Goal: Check status: Check status

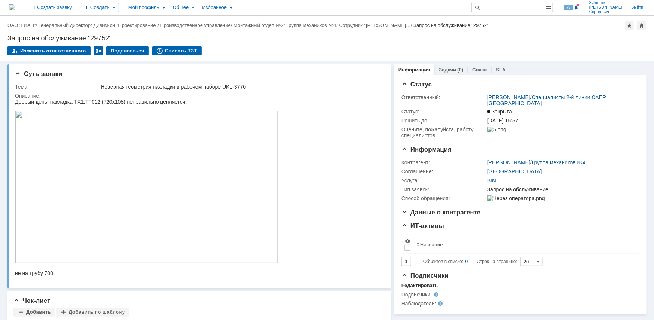
click at [15, 7] on img at bounding box center [12, 7] width 6 height 6
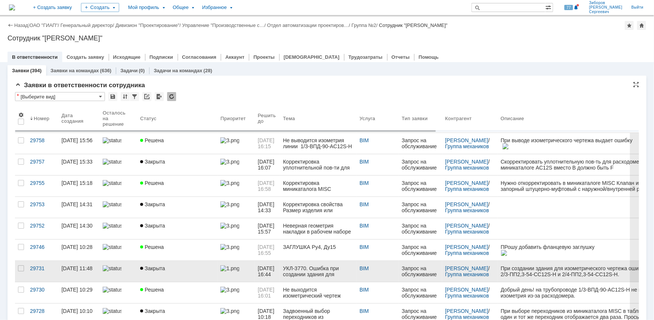
click at [163, 268] on span "Закрыта" at bounding box center [152, 269] width 25 height 6
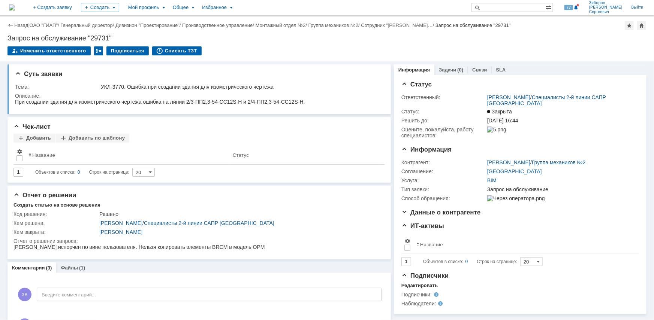
click at [15, 5] on img at bounding box center [12, 7] width 6 height 6
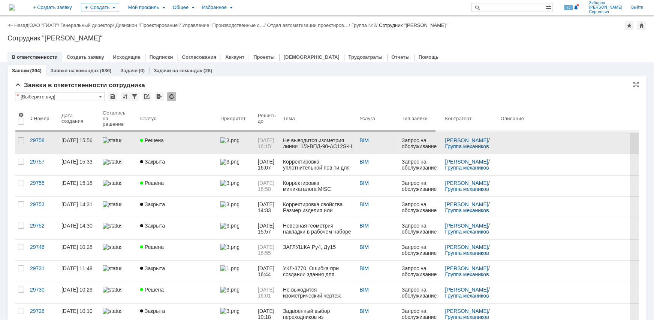
click at [163, 140] on div "Решена" at bounding box center [177, 141] width 74 height 6
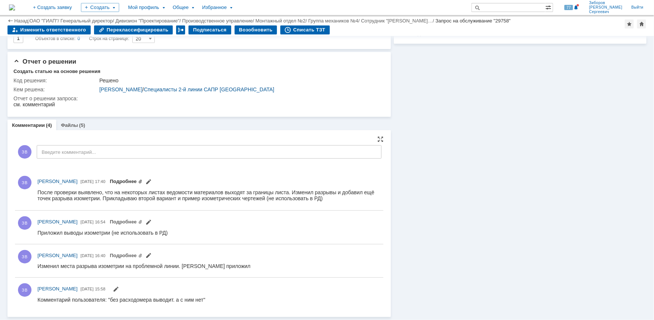
click at [142, 181] on link "Подробнее" at bounding box center [126, 182] width 33 height 6
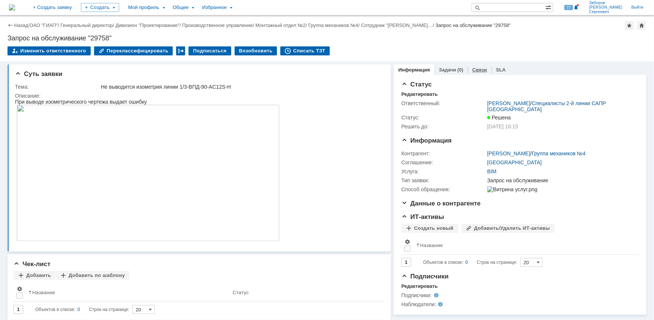
click at [476, 71] on link "Связи" at bounding box center [479, 70] width 15 height 6
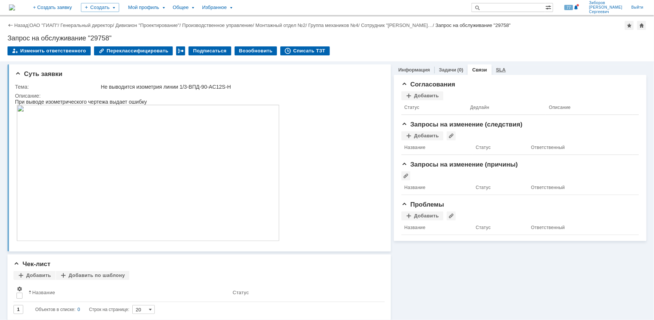
click at [496, 69] on link "SLA" at bounding box center [501, 70] width 10 height 6
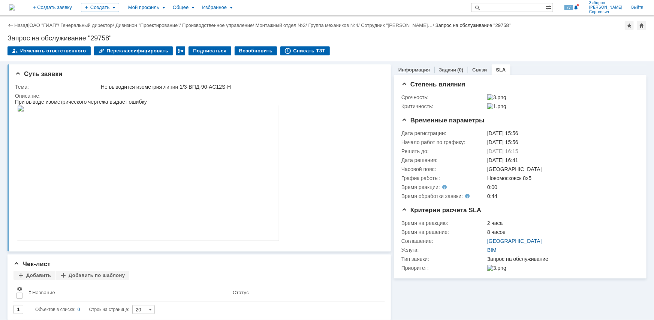
click at [426, 68] on div "Информация" at bounding box center [414, 69] width 40 height 11
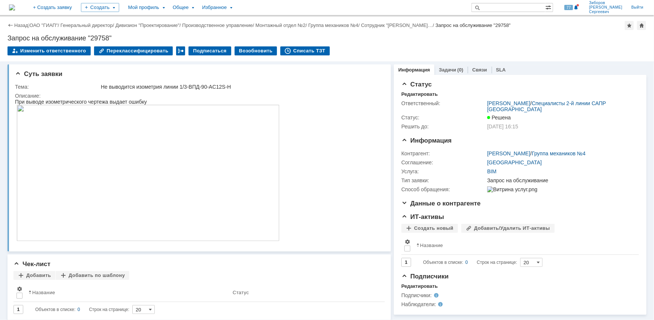
click at [15, 8] on img at bounding box center [12, 7] width 6 height 6
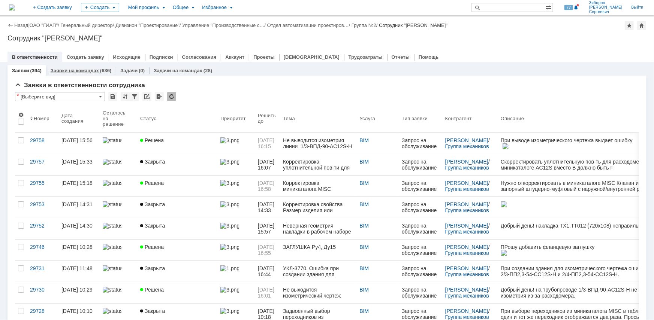
click at [92, 72] on link "Заявки на командах" at bounding box center [75, 71] width 48 height 6
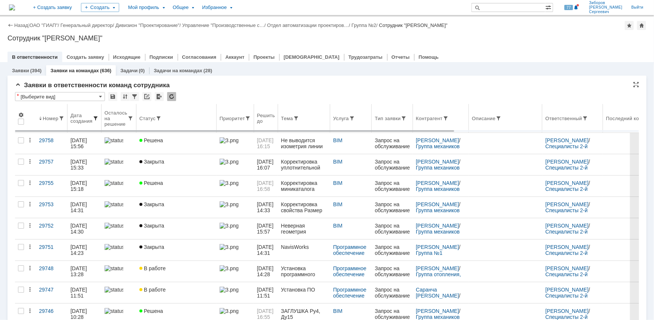
click at [96, 116] on span at bounding box center [96, 118] width 6 height 6
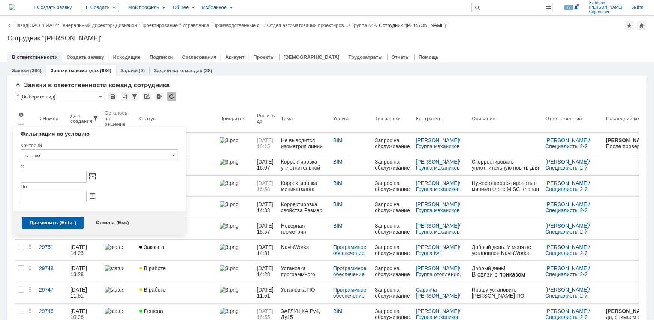
click at [95, 175] on div at bounding box center [91, 176] width 9 height 6
click at [93, 176] on span at bounding box center [93, 177] width 6 height 6
click at [43, 192] on div at bounding box center [41, 193] width 5 height 5
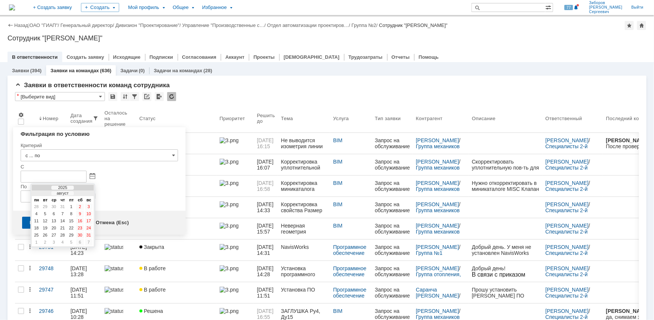
click at [43, 192] on div at bounding box center [41, 193] width 5 height 5
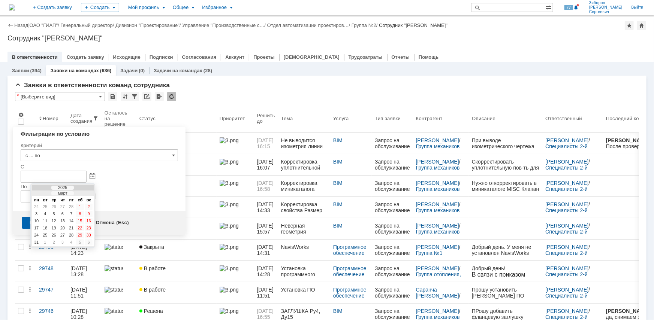
click at [43, 192] on div at bounding box center [41, 193] width 5 height 5
click at [54, 206] on div "1" at bounding box center [53, 207] width 7 height 6
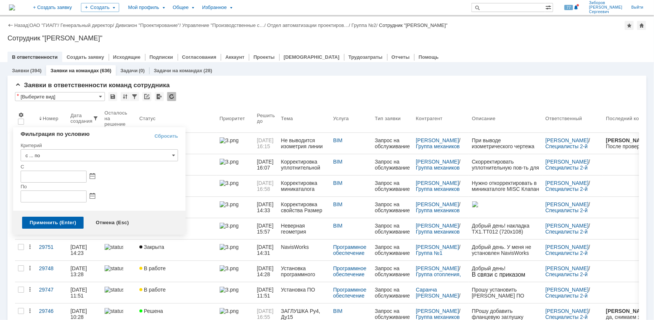
type input "[DATE] 00:00"
click at [92, 195] on span at bounding box center [93, 197] width 6 height 6
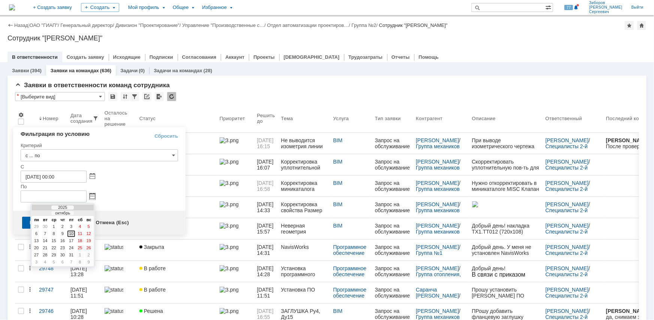
click at [73, 232] on div "10" at bounding box center [70, 234] width 7 height 6
type input "[DATE] 23:59"
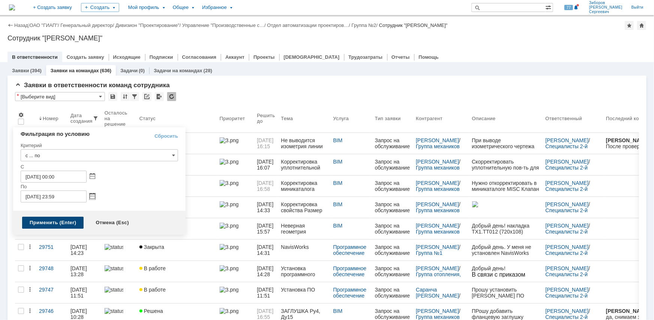
click at [60, 224] on div "Применить (Enter)" at bounding box center [52, 223] width 61 height 12
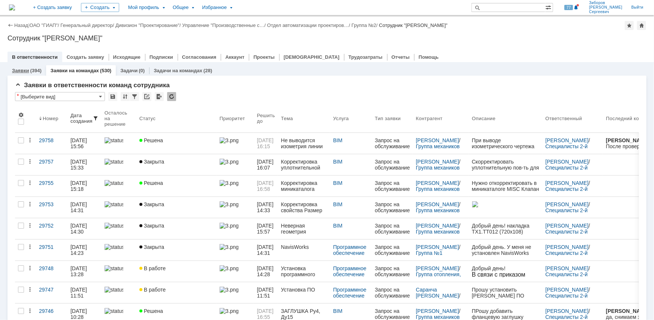
click at [30, 68] on div "(394)" at bounding box center [35, 71] width 11 height 6
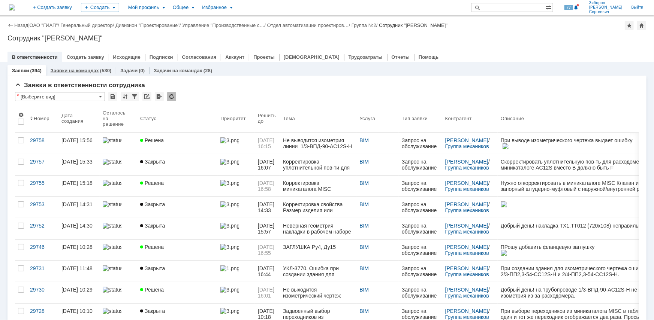
click at [94, 70] on link "Заявки на командах" at bounding box center [75, 71] width 48 height 6
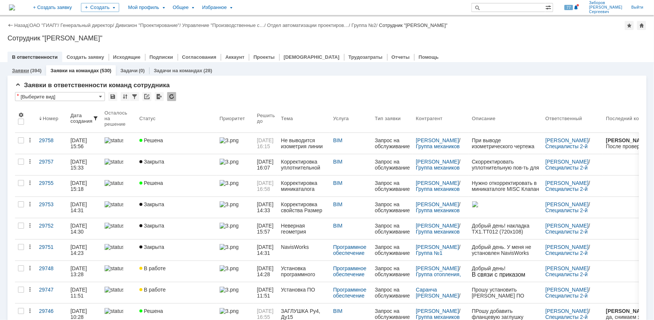
click at [34, 70] on div "(394)" at bounding box center [35, 71] width 11 height 6
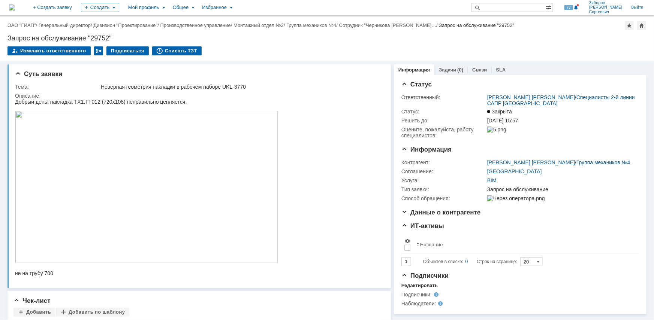
click at [15, 6] on img at bounding box center [12, 7] width 6 height 6
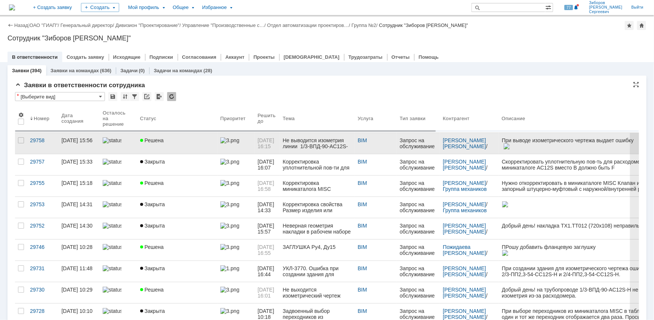
click at [175, 137] on link "Решена" at bounding box center [177, 143] width 80 height 21
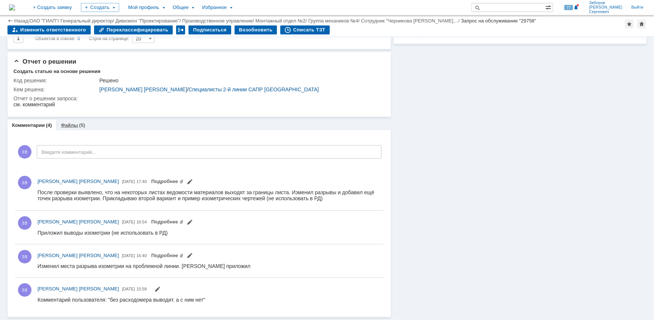
click at [79, 124] on div "(5)" at bounding box center [82, 126] width 6 height 6
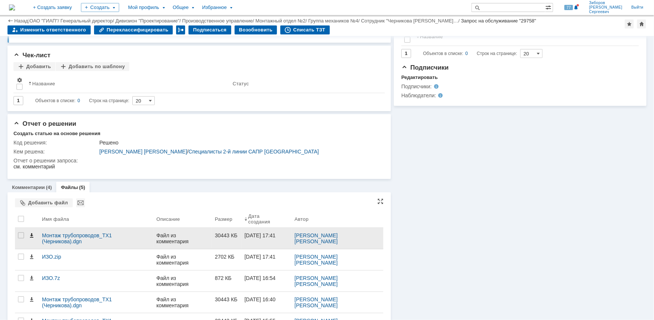
click at [30, 233] on span at bounding box center [31, 236] width 6 height 6
